Goal: Task Accomplishment & Management: Complete application form

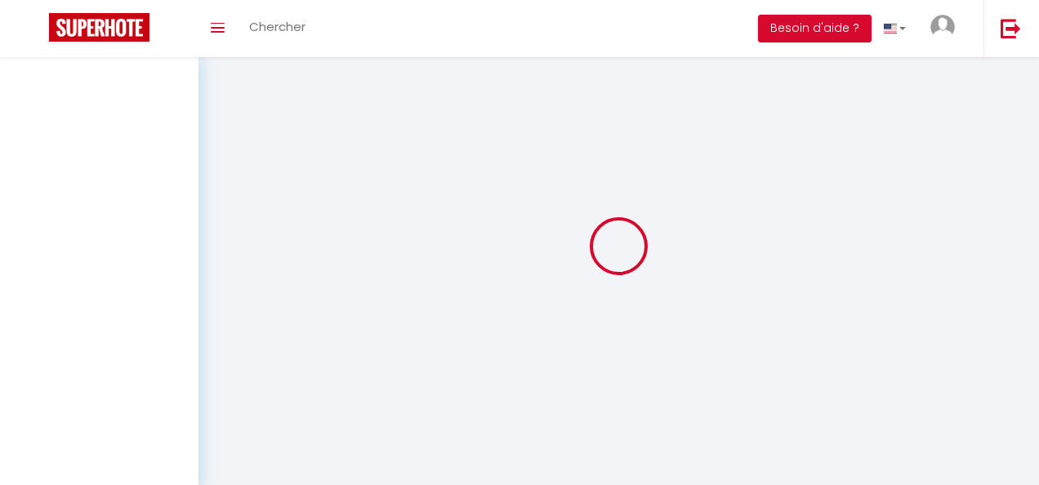
select select
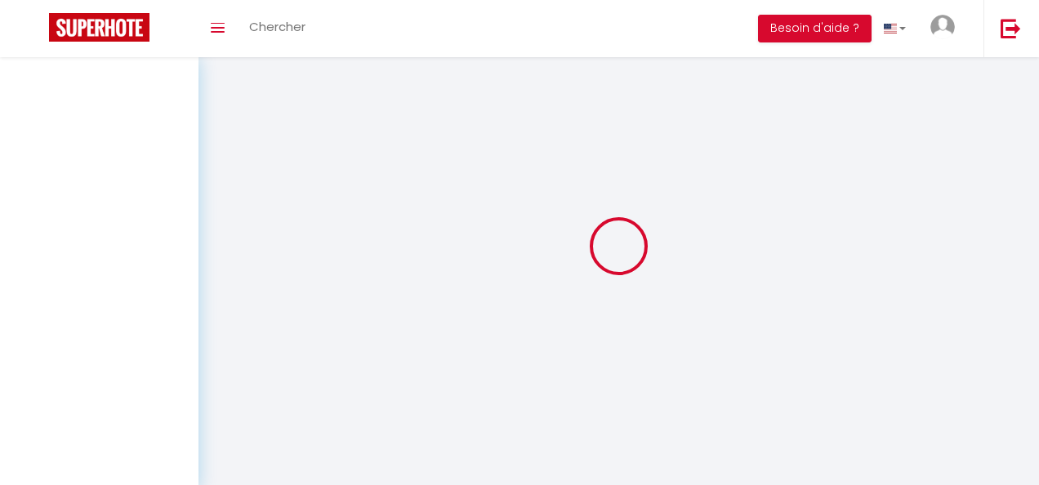
select select
checkbox input "false"
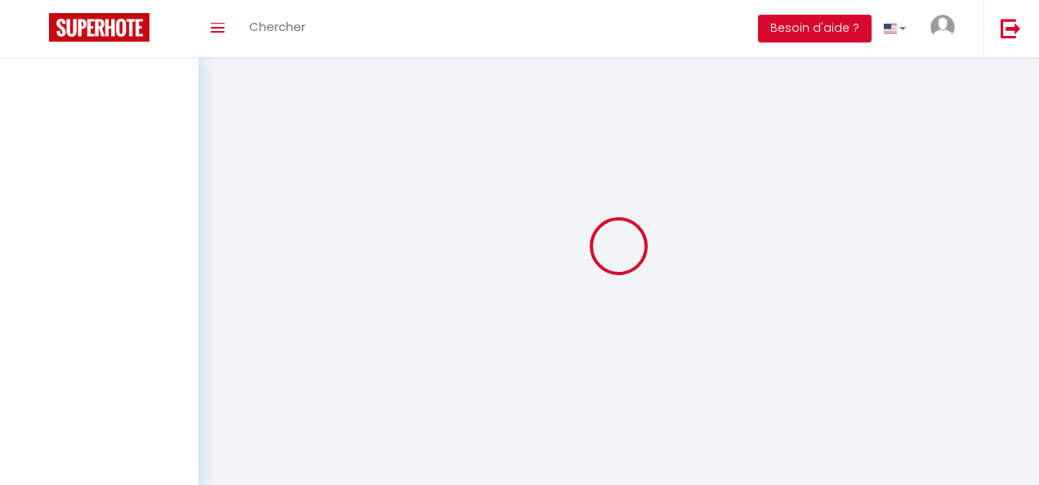
select select
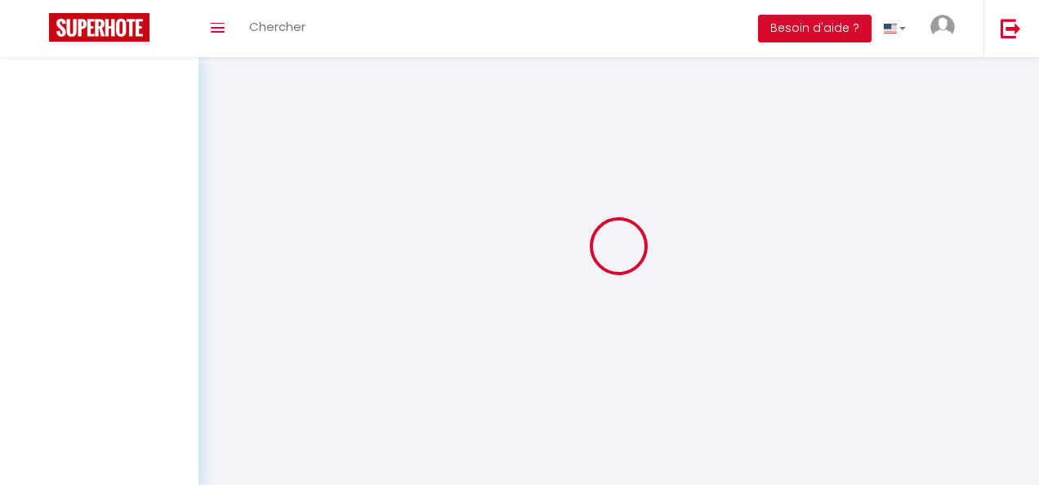
select select
checkbox input "false"
select select
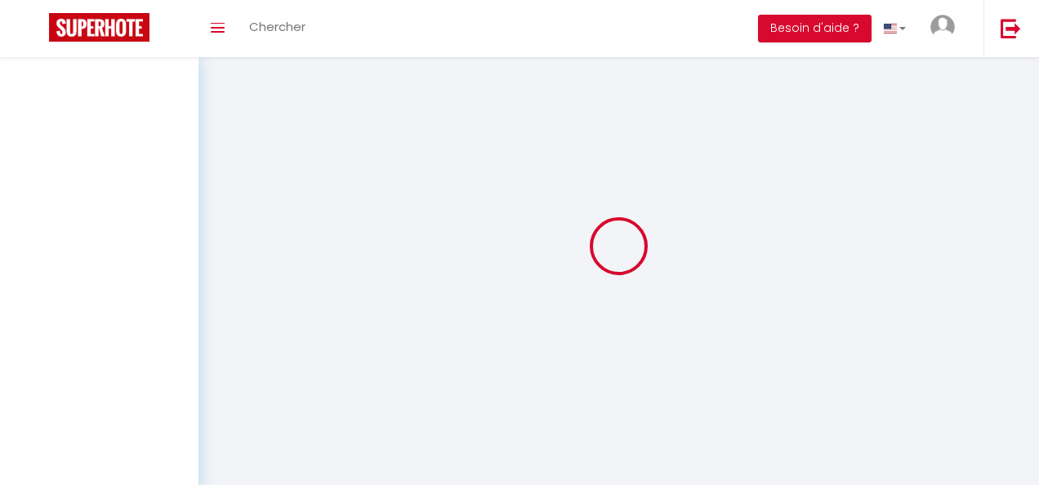
select select
checkbox input "false"
select select
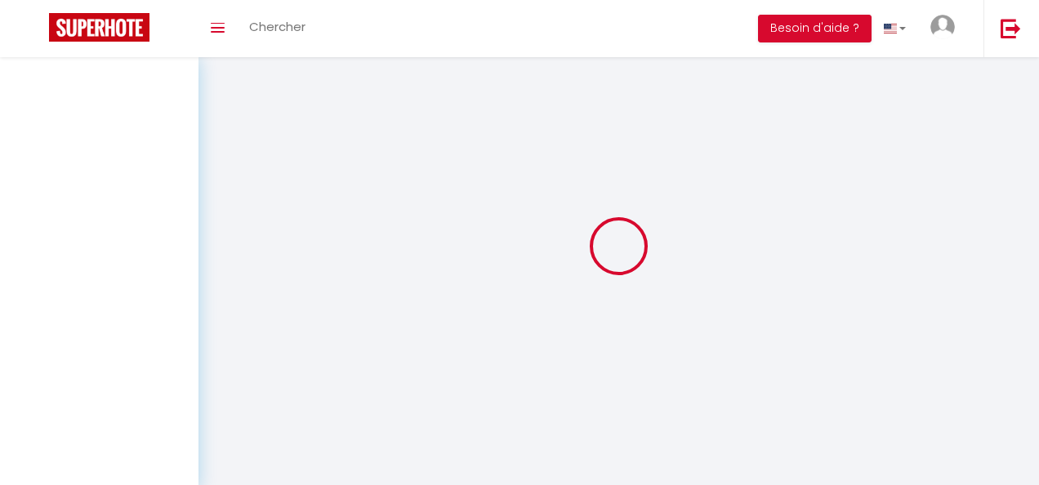
select select
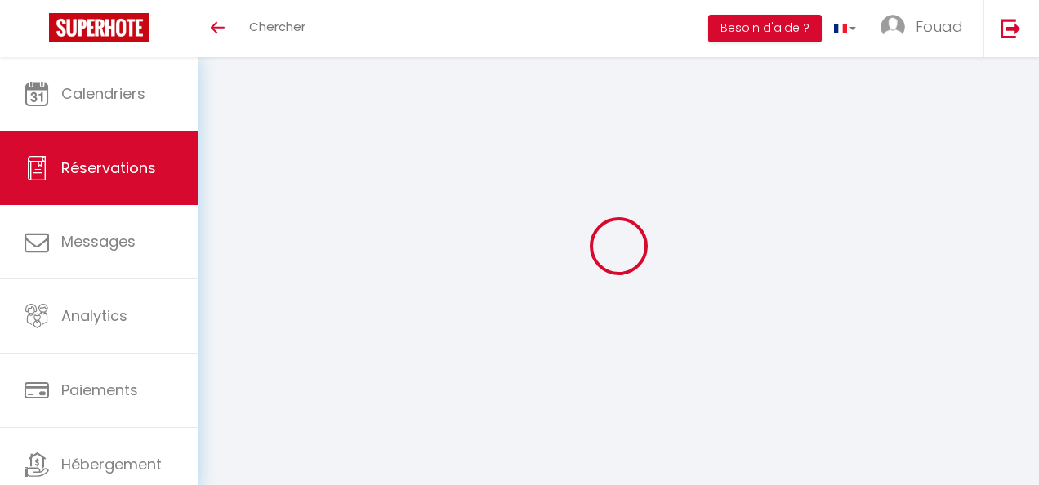
select select
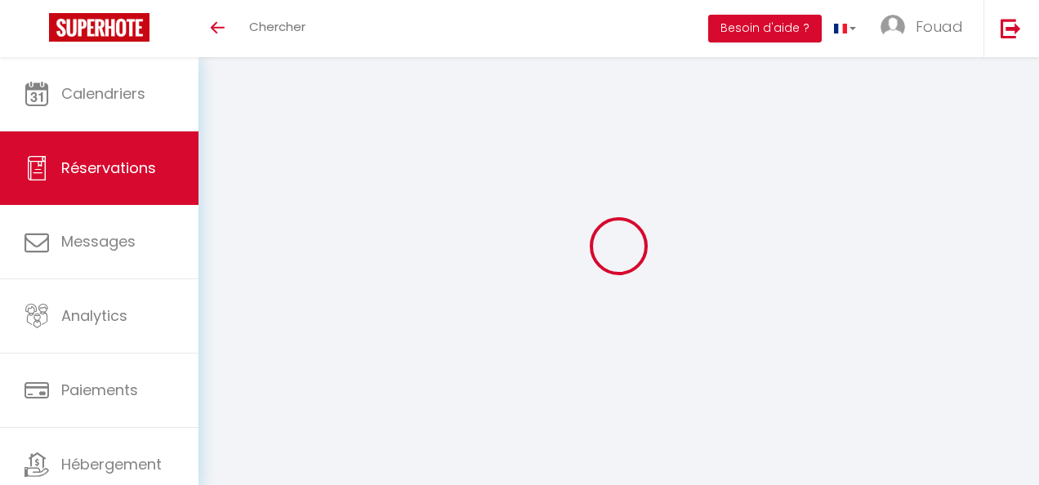
select select
checkbox input "false"
type input "Mohammed"
type input "EL mir"
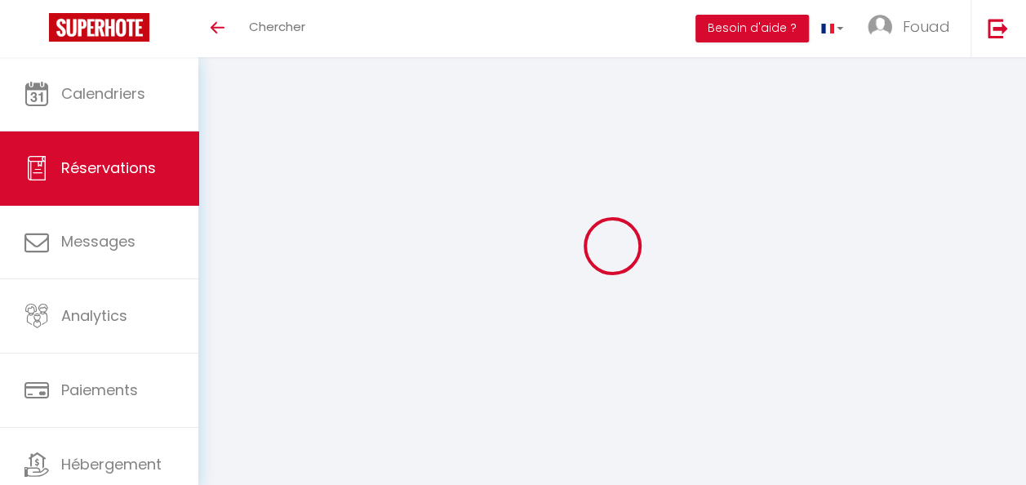
type input "naimabelka4@gmail.com"
type input "0651572759"
select select "FR"
select select "60412"
select select "1"
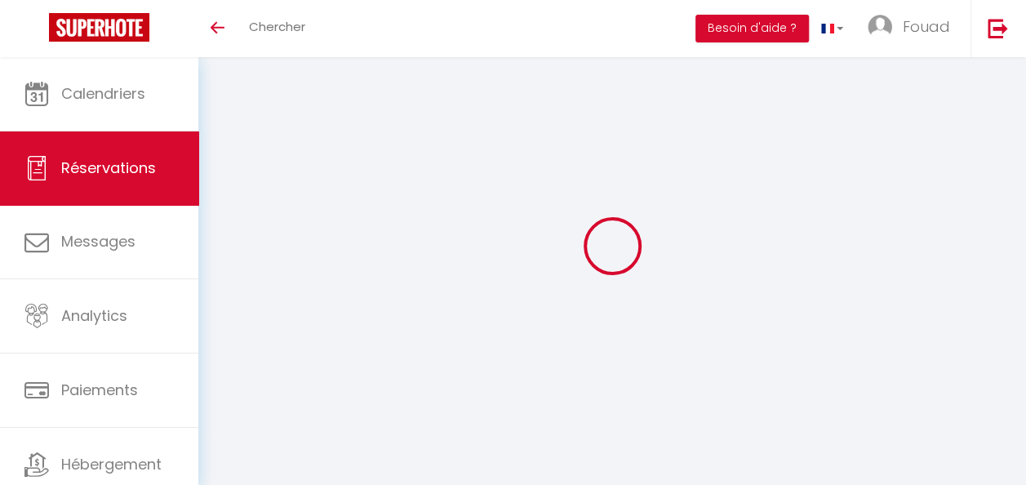
type input "Ven 08 Août 2025"
select select
type input "Mer 13 Août 2025"
select select
type input "2"
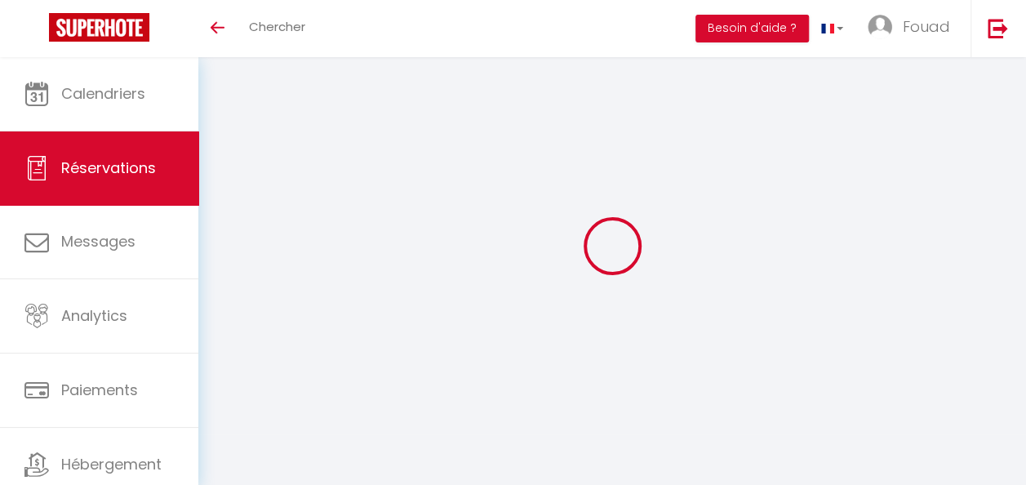
type input "3"
select select "12"
select select
type input "2850"
checkbox input "false"
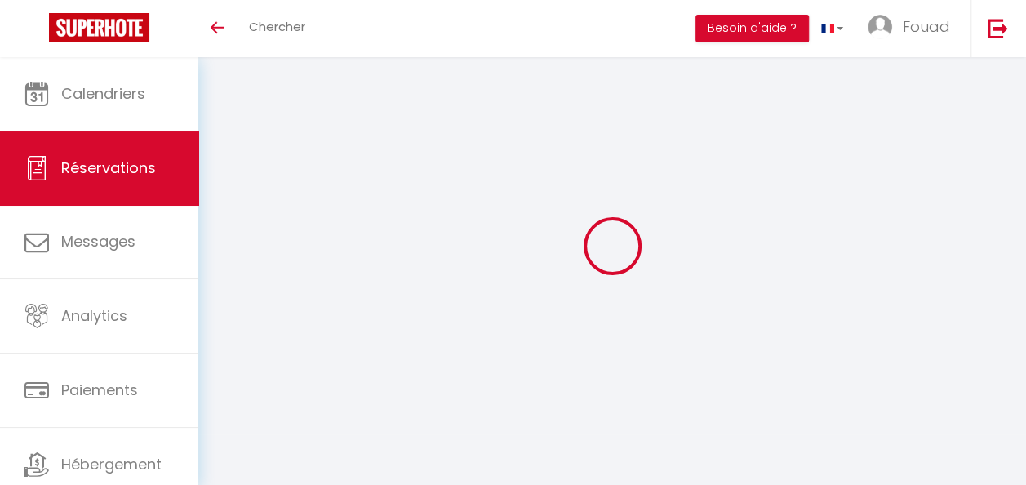
type input "0"
select select
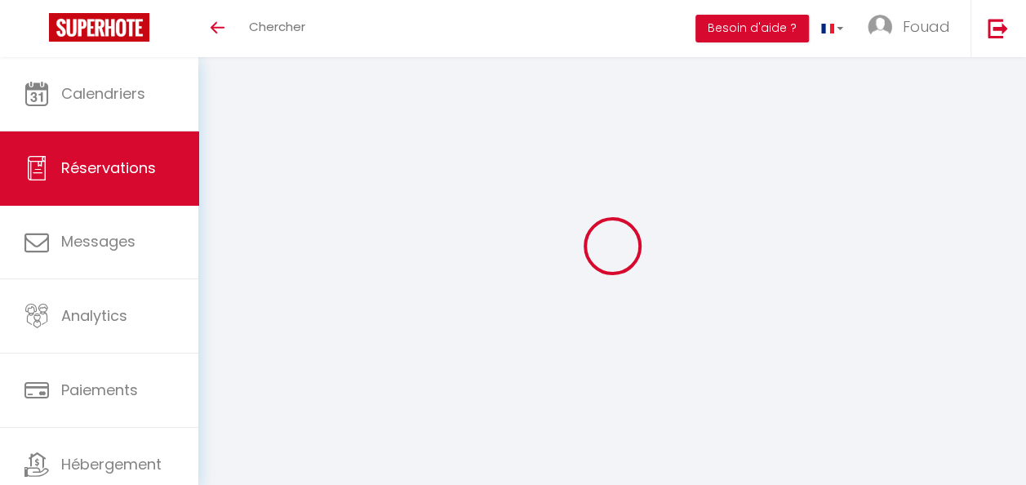
select select
select select "14"
checkbox input "false"
select select
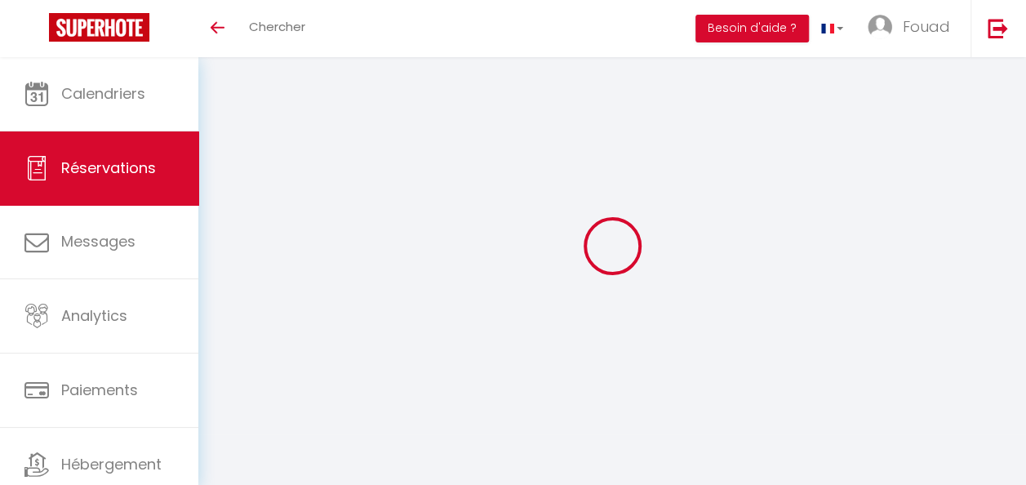
checkbox input "false"
select select
checkbox input "false"
select select
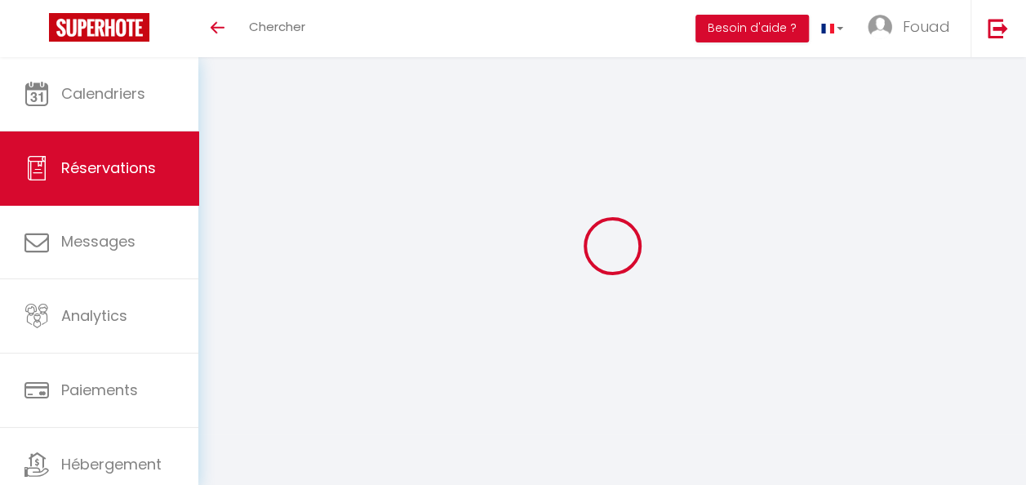
select select
checkbox input "false"
type textarea "Voici un devis détaillé de votre séjour dans la villa Elysée. Les dates du séjo…"
type textarea "Acompte envoyé Wafa cash 9900dh Restant à paye 19200dh."
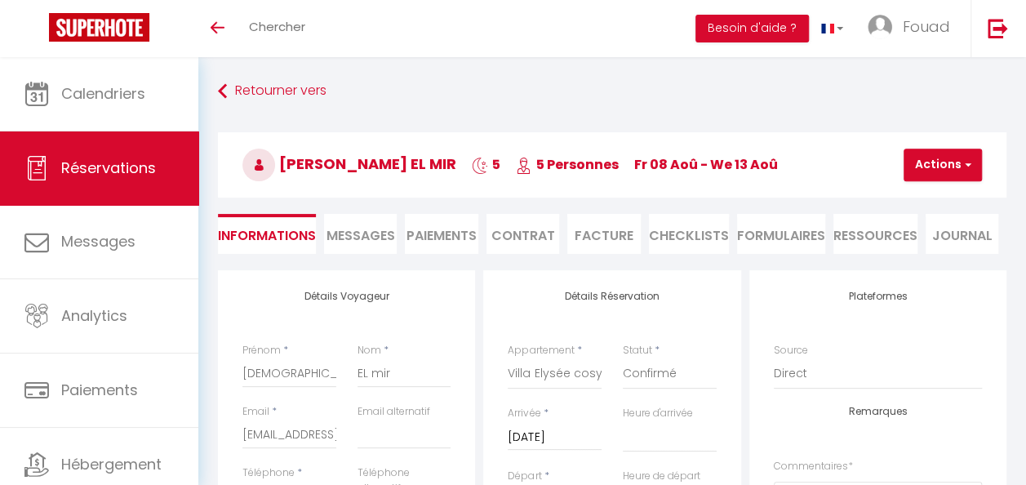
select select
checkbox input "false"
select select
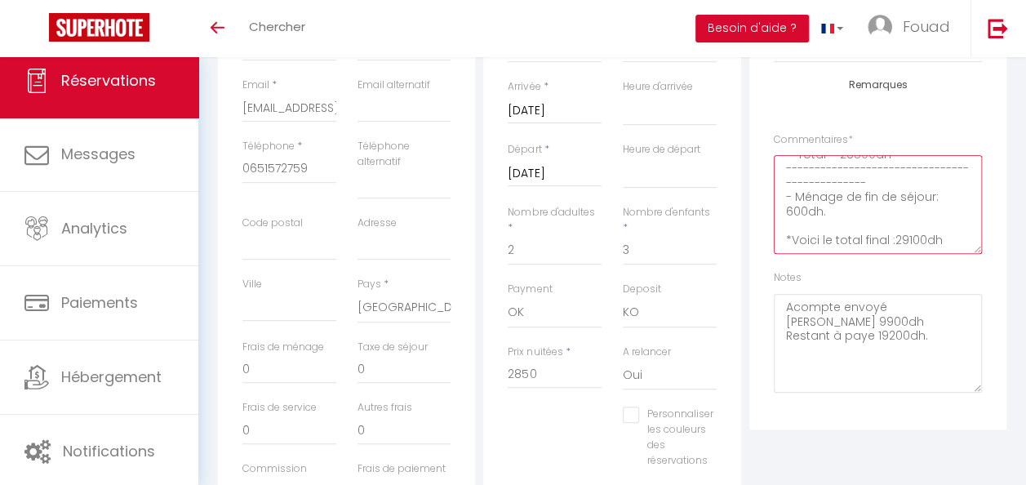
scroll to position [128, 0]
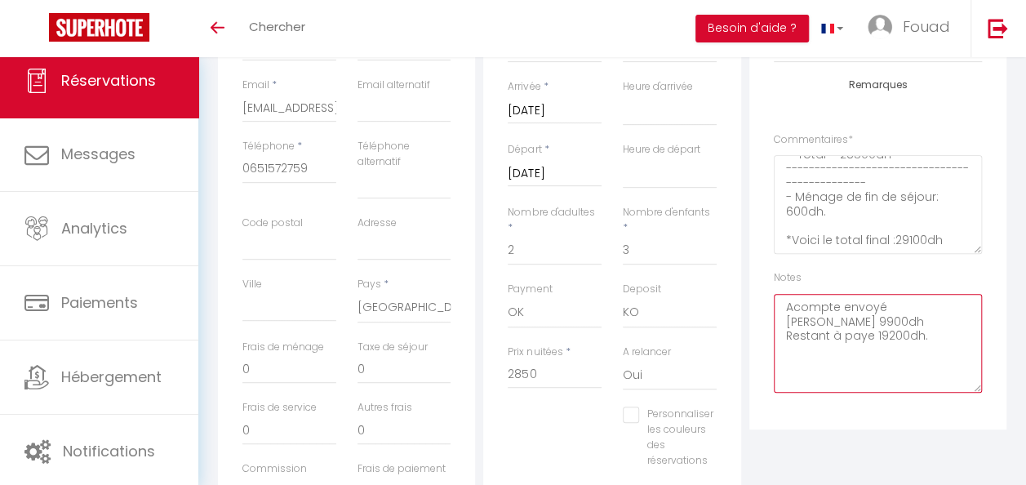
drag, startPoint x: 844, startPoint y: 328, endPoint x: 787, endPoint y: 326, distance: 57.2
click at [787, 326] on textarea "Acompte envoyé Wafa cash 9900dh Restant à paye 19200dh." at bounding box center [878, 343] width 208 height 99
click at [835, 327] on textarea "Acompte envoyé Wafa cash 9900dh Restant à paye 19200dh." at bounding box center [878, 343] width 208 height 99
drag, startPoint x: 837, startPoint y: 318, endPoint x: 774, endPoint y: 300, distance: 65.2
click at [774, 300] on textarea "Acompte envoyé Wafa cash 9900dh Restant à paye 19200dh." at bounding box center [878, 343] width 208 height 99
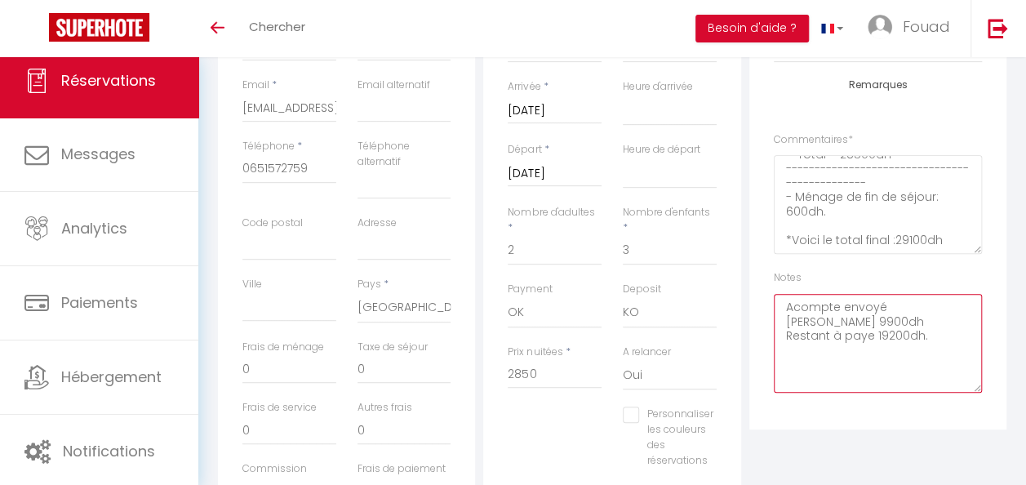
click at [884, 328] on textarea "Acompte envoyé Wafa cash 9900dh Restant à paye 19200dh." at bounding box center [878, 343] width 208 height 99
drag, startPoint x: 830, startPoint y: 320, endPoint x: 764, endPoint y: 295, distance: 70.1
click at [764, 295] on div "Plateformes Source Direct Airbnb.com Booking.com Chalet montagne Expedia Gite d…" at bounding box center [878, 187] width 257 height 486
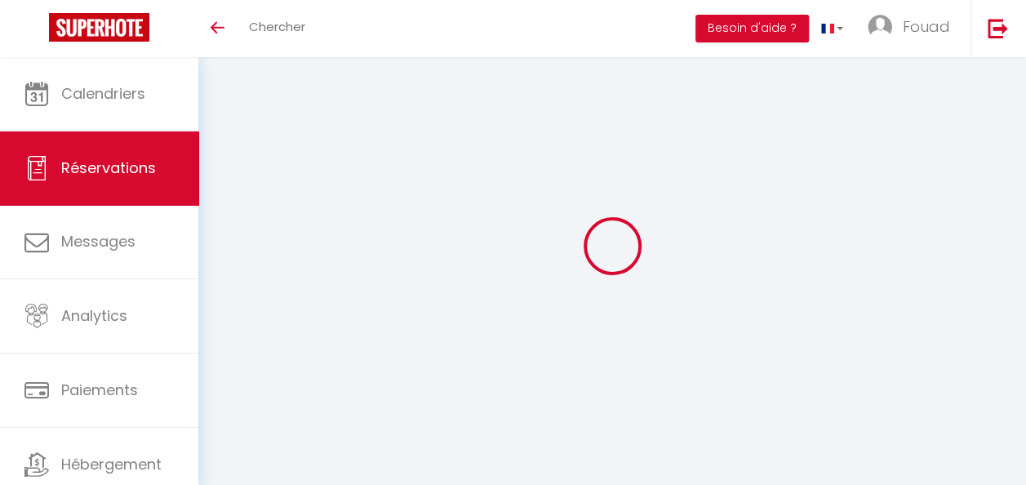
select select
checkbox input "false"
select select
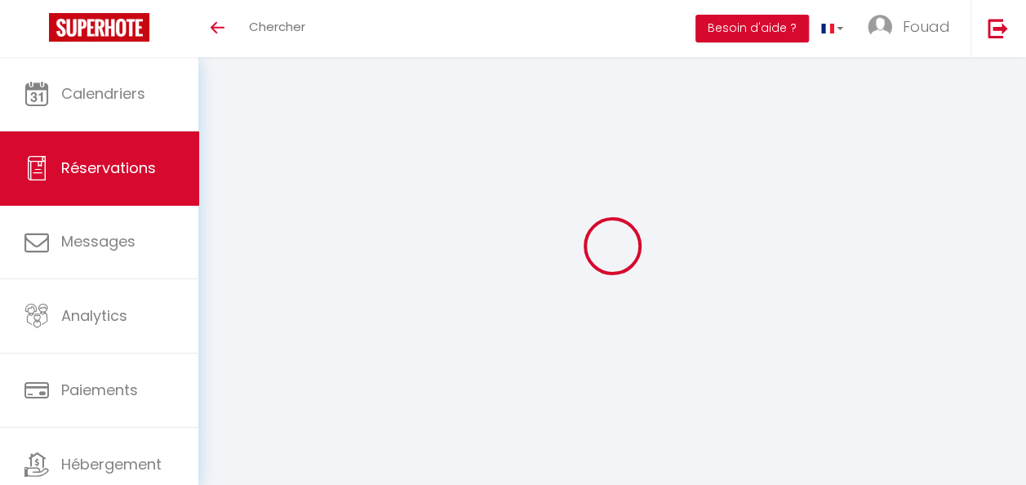
select select
checkbox input "false"
type textarea "Voici un devis détaillé de votre séjour dans la [GEOGRAPHIC_DATA]. Les dates du…"
type textarea "La totalité du devis a été versée sur le compte du propriétaire"
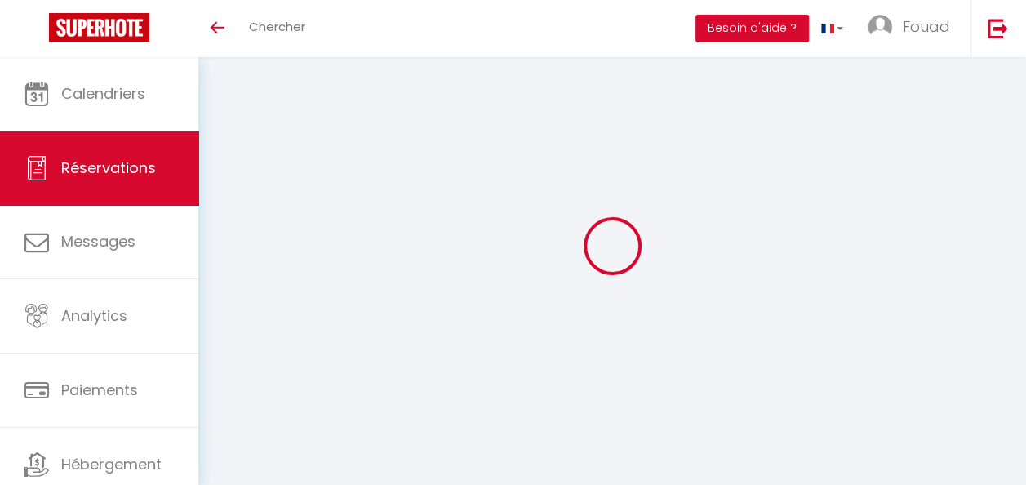
select select
type input "60"
select select
checkbox input "false"
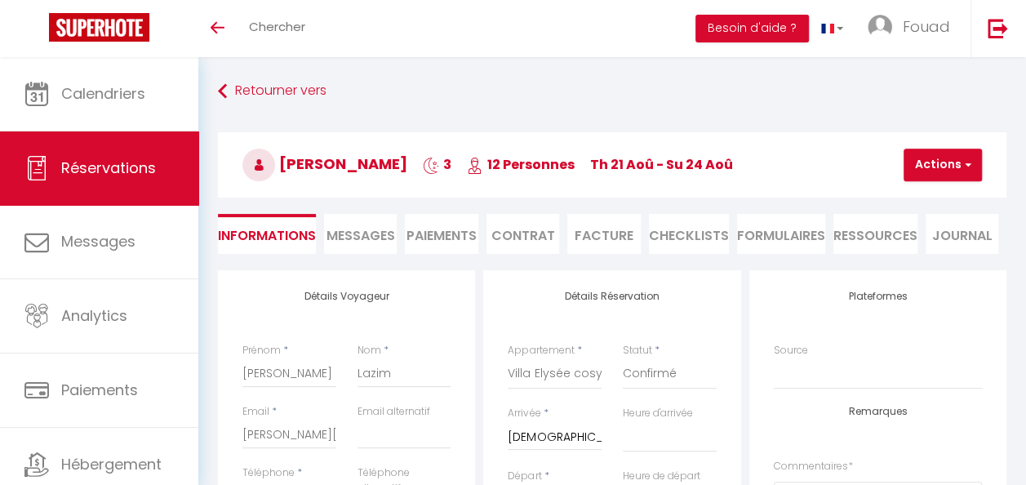
select select
checkbox input "false"
select select "14:00"
select select "11:00"
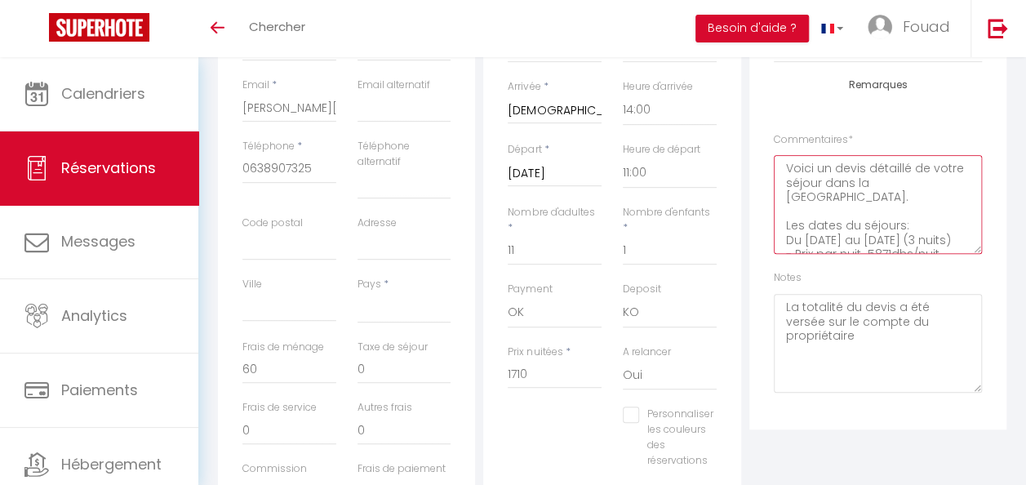
click at [877, 235] on textarea "Voici un devis détaillé de votre séjour dans la [GEOGRAPHIC_DATA]. Les dates du…" at bounding box center [878, 204] width 208 height 99
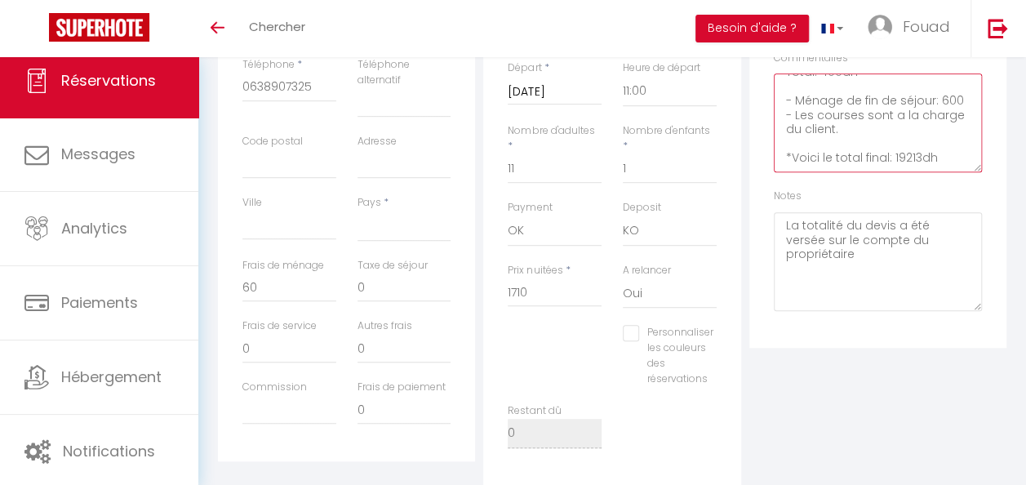
scroll to position [286, 0]
